Goal: Navigation & Orientation: Find specific page/section

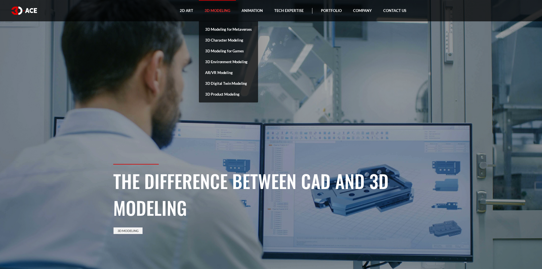
click at [206, 10] on link "3D Modeling" at bounding box center [217, 10] width 37 height 21
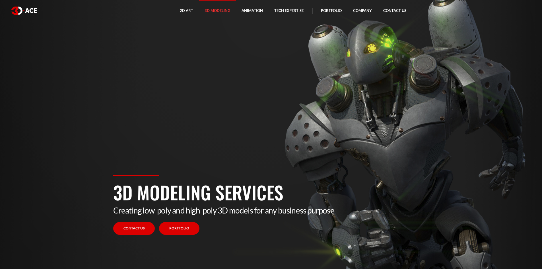
click at [180, 231] on link "Portfolio" at bounding box center [179, 228] width 40 height 13
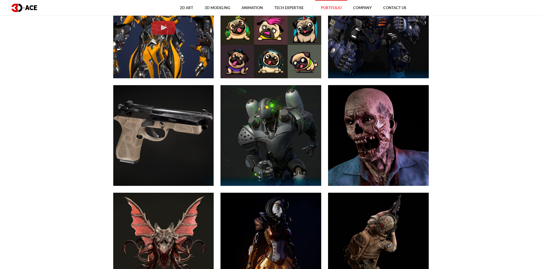
scroll to position [398, 0]
